Goal: Task Accomplishment & Management: Complete application form

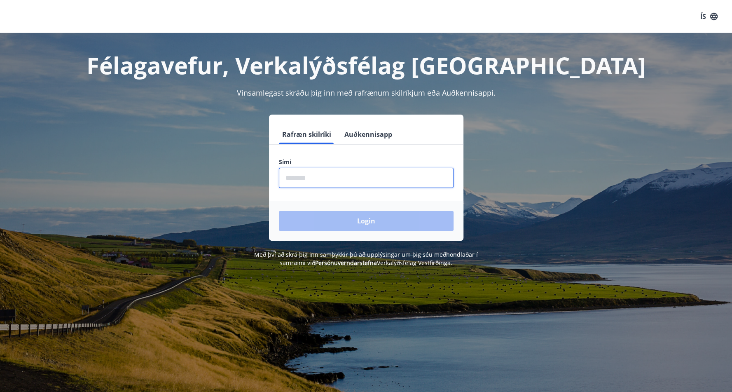
click at [337, 184] on input "phone" at bounding box center [366, 178] width 175 height 20
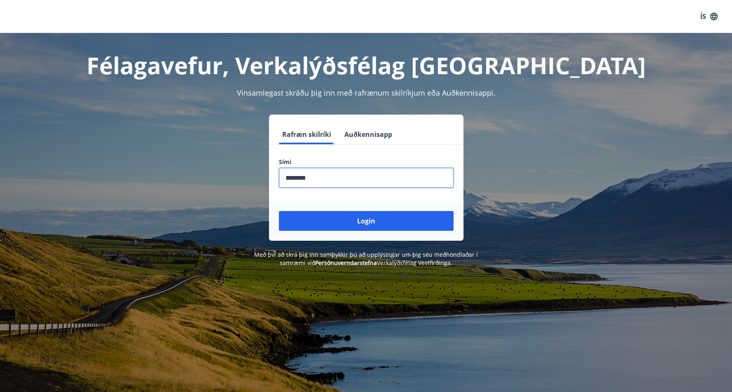
type input "********"
click at [279, 211] on button "Login" at bounding box center [366, 221] width 175 height 20
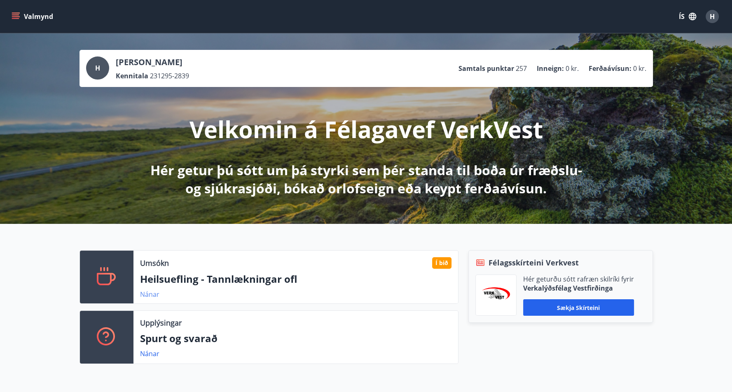
click at [152, 295] on link "Nánar" at bounding box center [149, 294] width 19 height 9
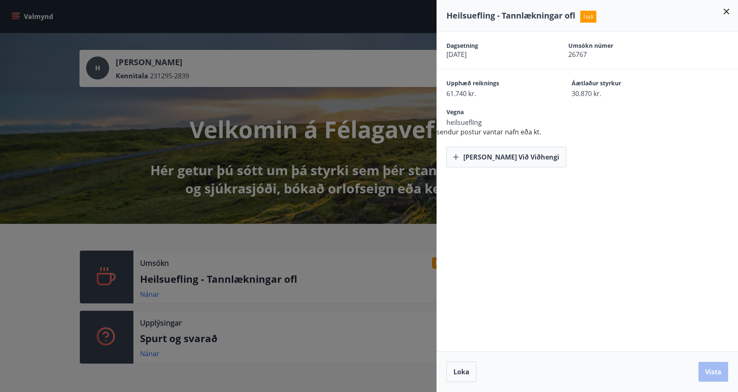
click at [233, 276] on div at bounding box center [369, 196] width 738 height 392
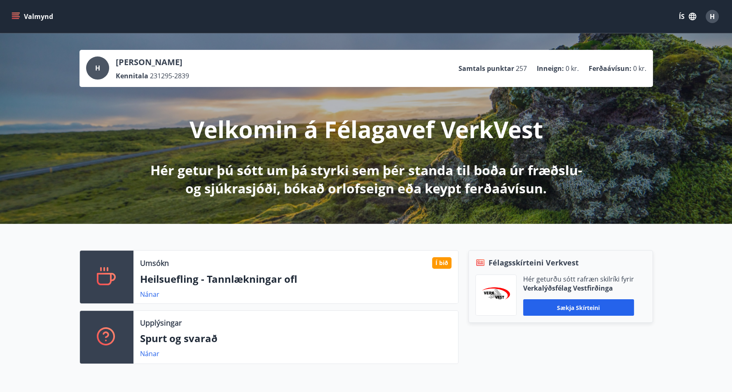
click at [37, 13] on button "Valmynd" at bounding box center [33, 16] width 47 height 15
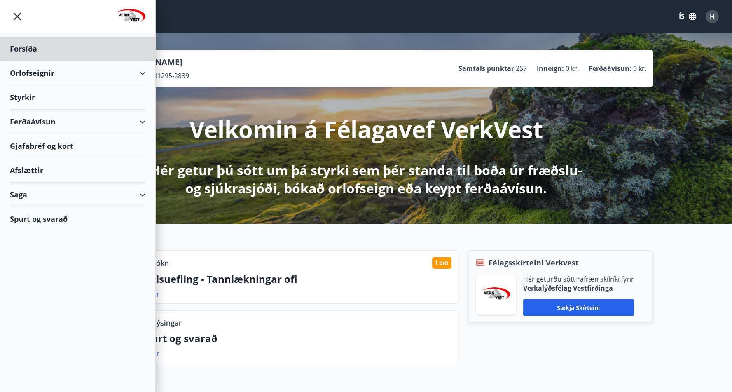
click at [23, 61] on div "Styrkir" at bounding box center [78, 49] width 136 height 24
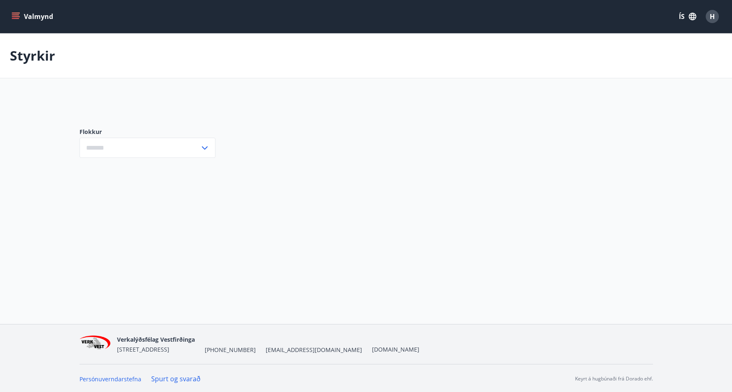
type input "***"
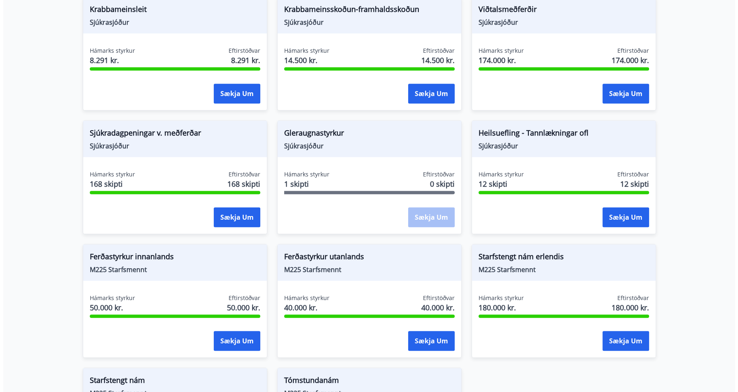
scroll to position [618, 0]
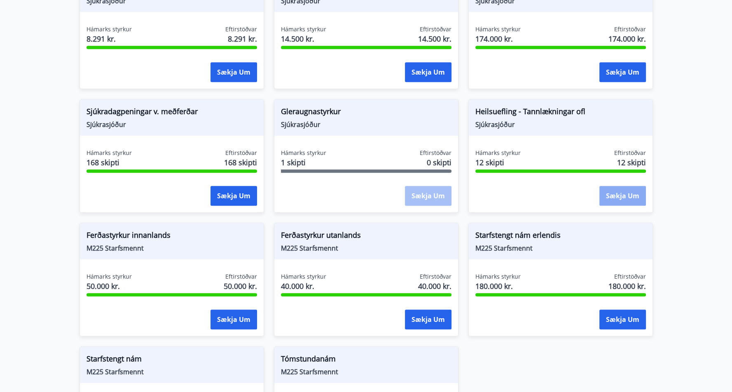
click at [625, 186] on button "Sækja um" at bounding box center [623, 196] width 47 height 20
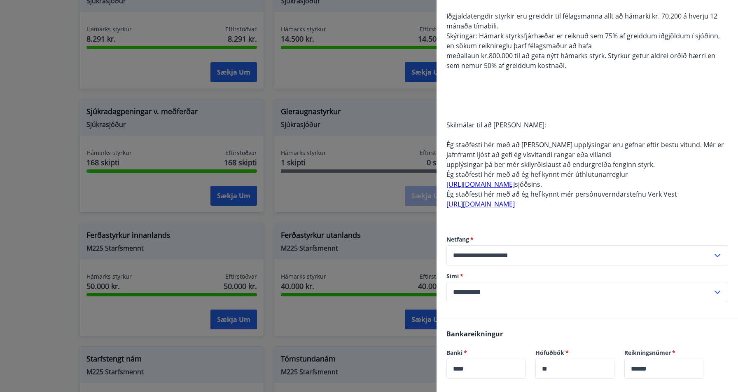
scroll to position [288, 0]
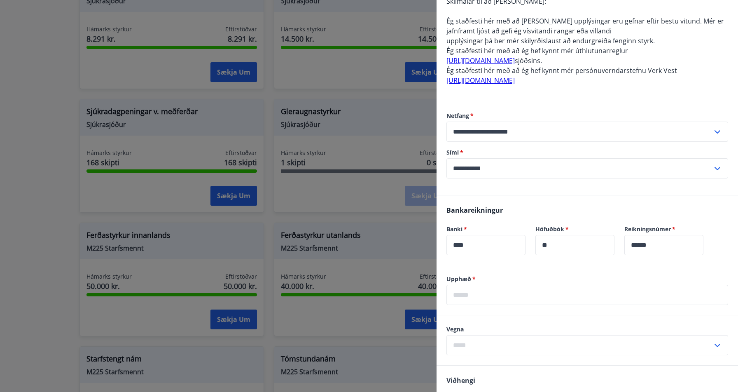
click at [480, 292] on input "text" at bounding box center [588, 295] width 282 height 20
click at [488, 345] on input "text" at bounding box center [580, 345] width 266 height 20
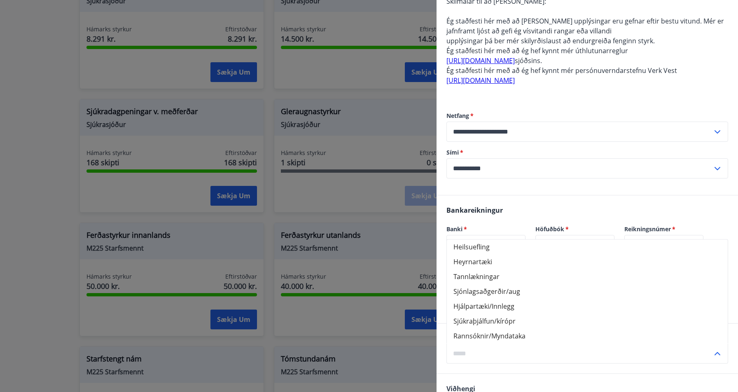
scroll to position [330, 0]
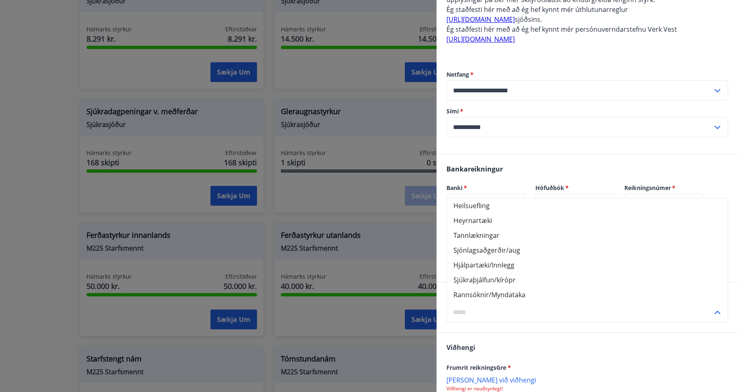
click at [503, 208] on li "Heilsuefling" at bounding box center [587, 205] width 281 height 15
type input "**********"
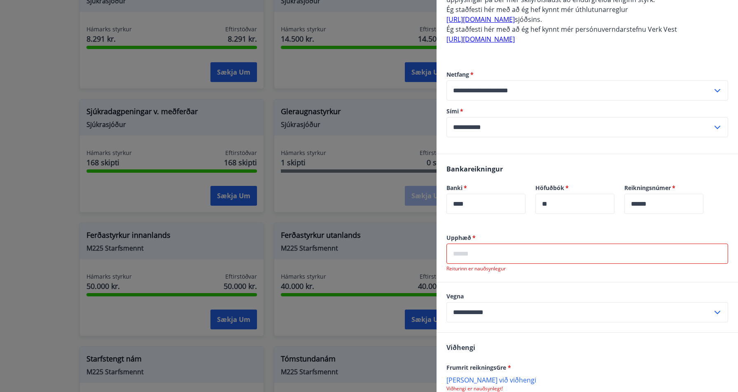
scroll to position [371, 0]
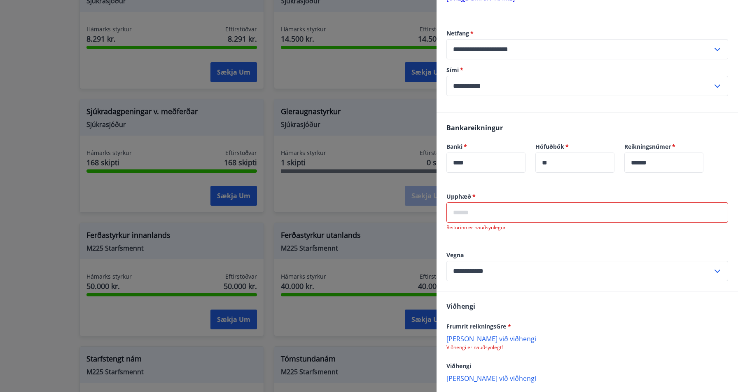
click at [494, 213] on input "text" at bounding box center [588, 212] width 282 height 20
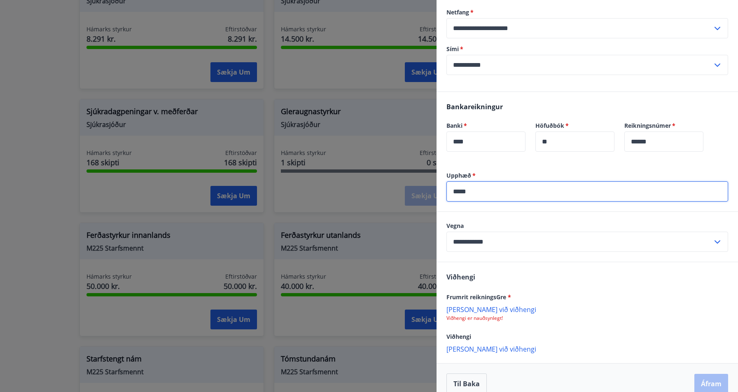
scroll to position [403, 0]
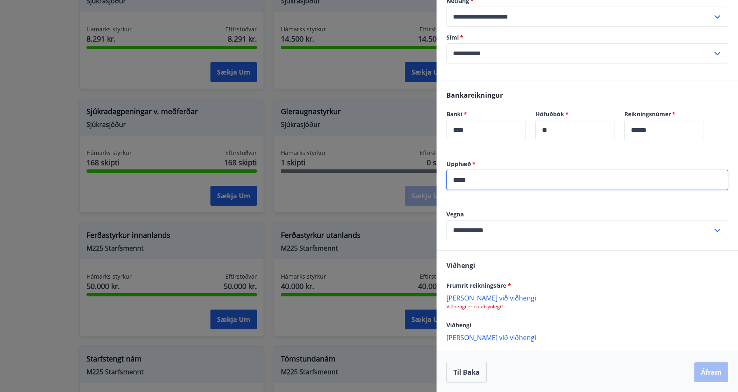
type input "*****"
click at [473, 301] on p "Bæta við viðhengi" at bounding box center [588, 297] width 282 height 8
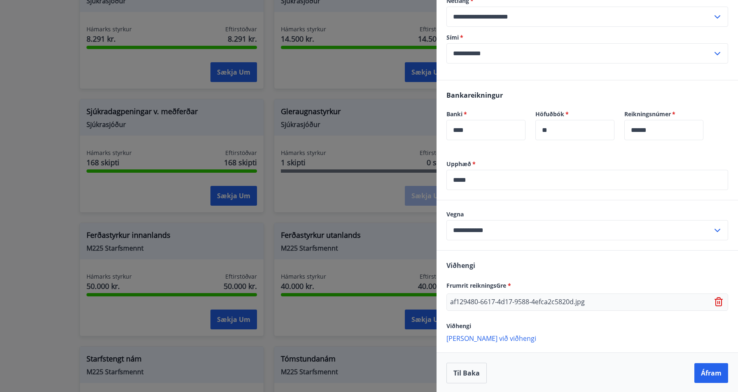
scroll to position [404, 0]
click at [482, 335] on p "Bæta við viðhengi" at bounding box center [588, 337] width 282 height 8
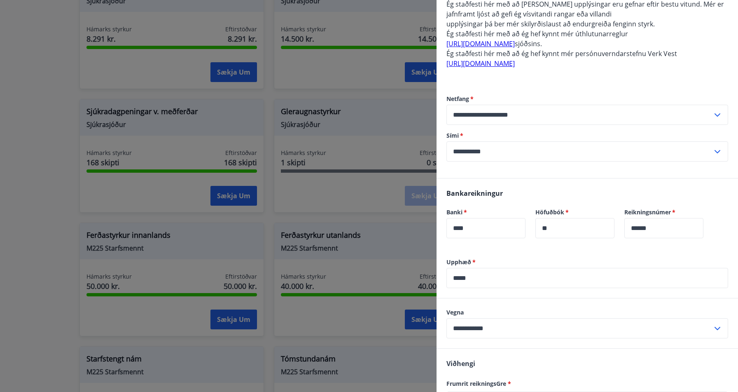
scroll to position [421, 0]
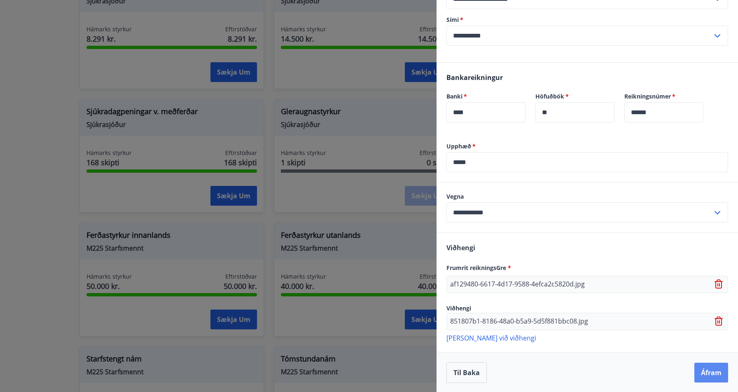
click at [703, 367] on button "Áfram" at bounding box center [712, 373] width 34 height 20
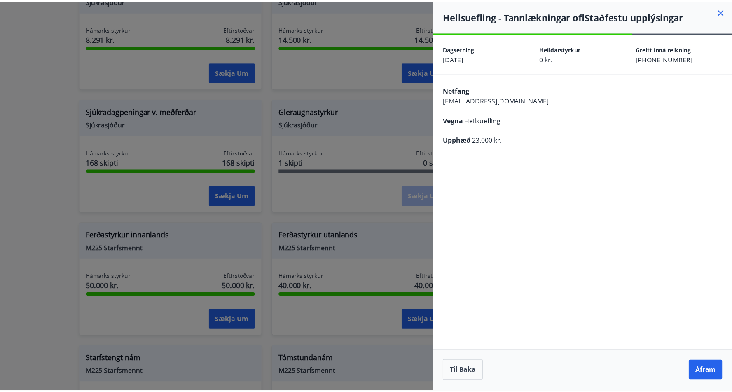
scroll to position [0, 0]
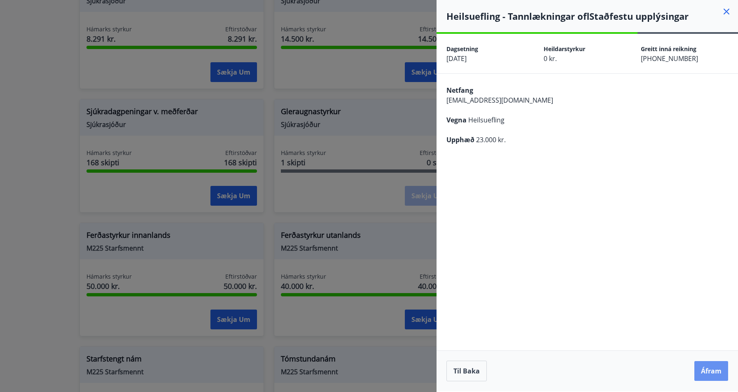
click at [703, 367] on button "Áfram" at bounding box center [712, 371] width 34 height 20
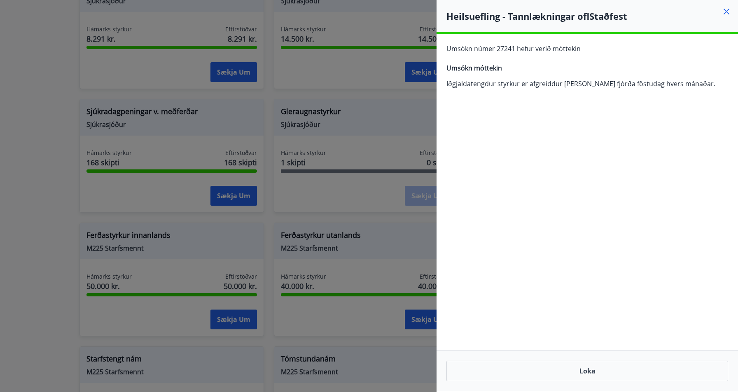
click at [732, 11] on h4 "Heilsuefling - Tannlækningar ofl Staðfest" at bounding box center [593, 16] width 292 height 12
click at [729, 12] on icon at bounding box center [727, 12] width 10 height 10
